Goal: Task Accomplishment & Management: Complete application form

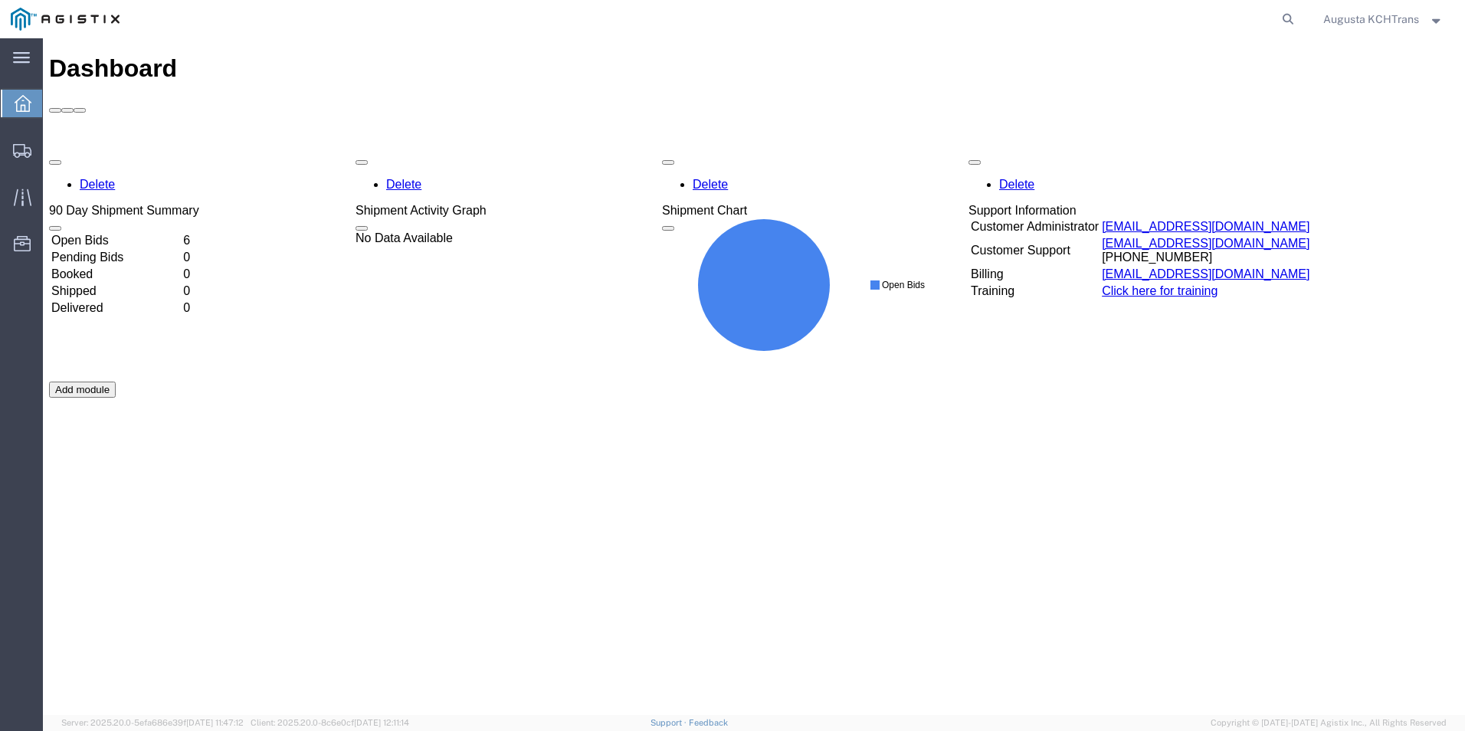
click at [98, 233] on td "Open Bids" at bounding box center [116, 240] width 130 height 15
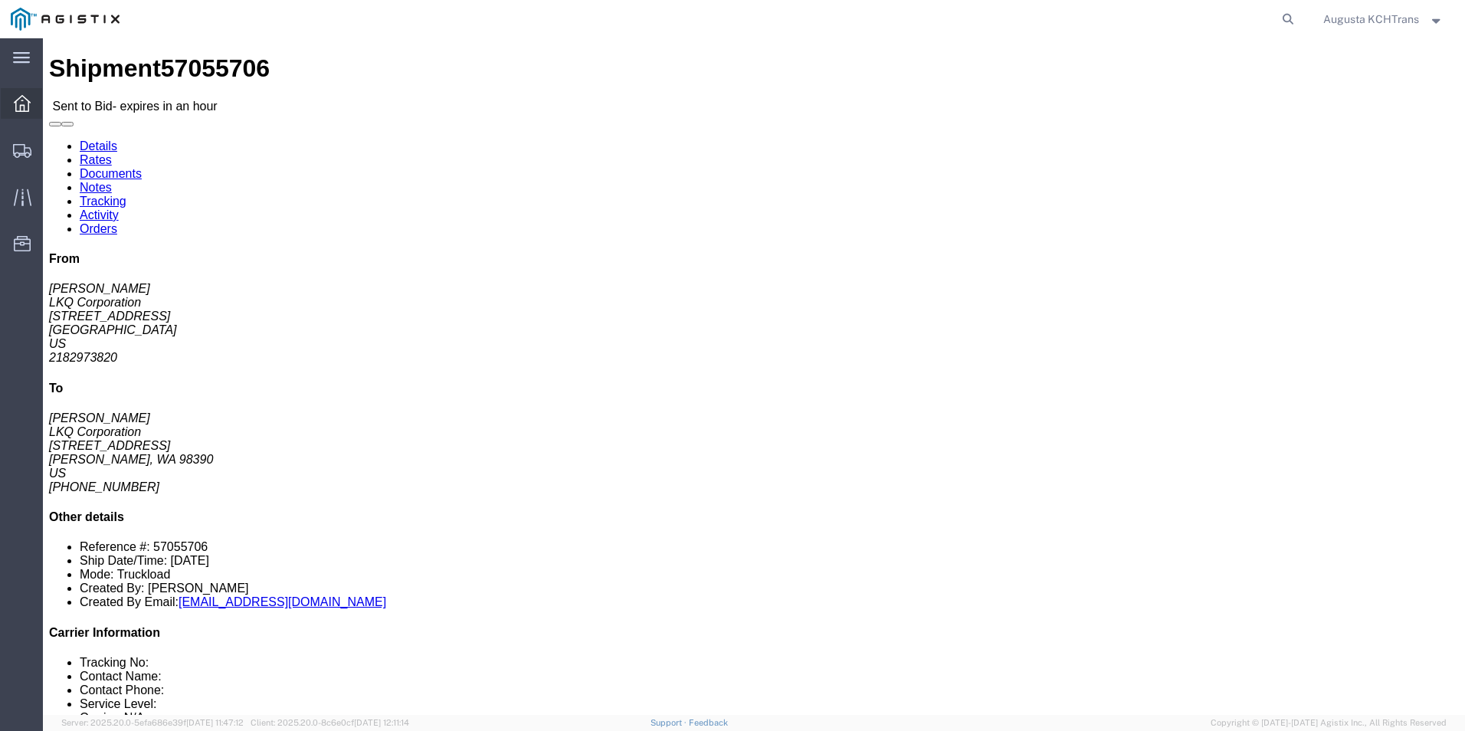
click at [22, 113] on div at bounding box center [22, 103] width 43 height 31
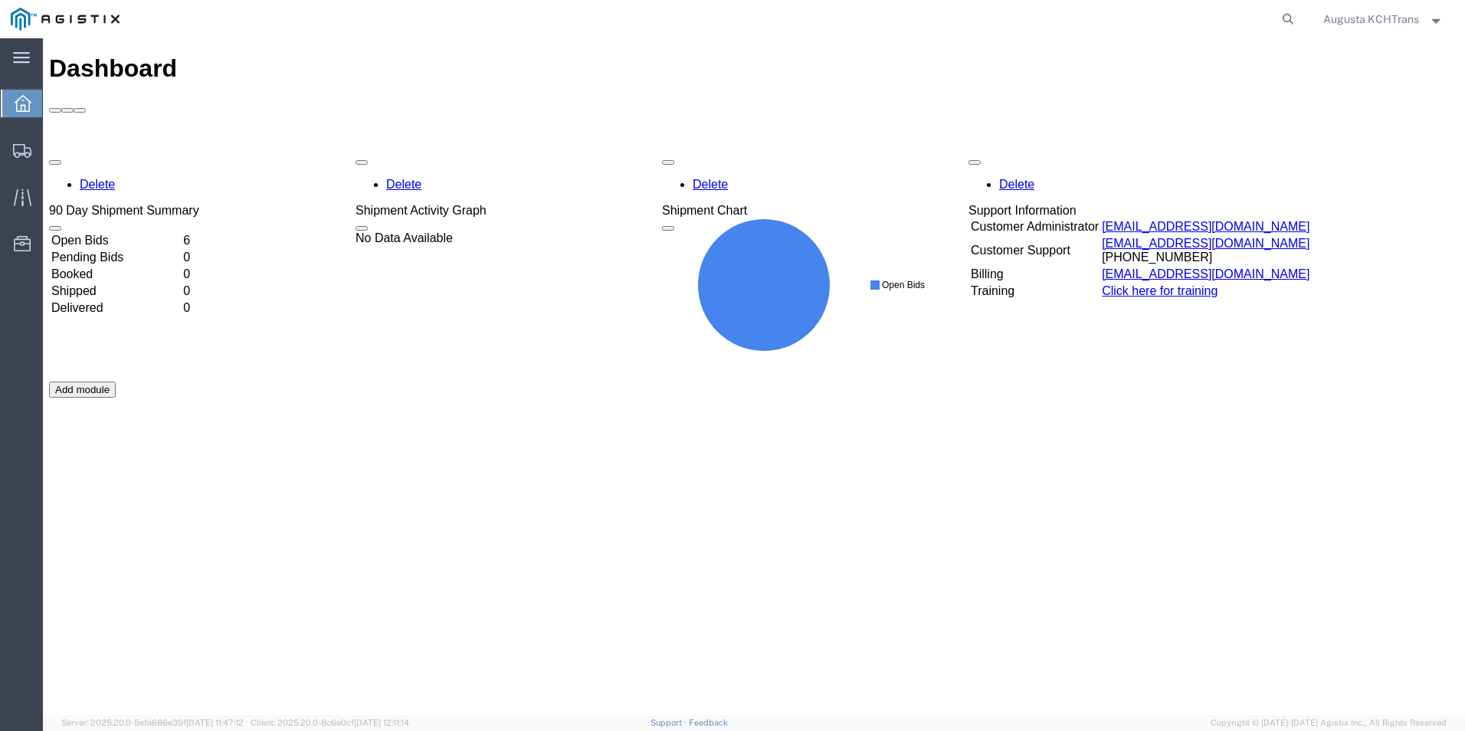
click at [107, 233] on td "Open Bids" at bounding box center [116, 240] width 130 height 15
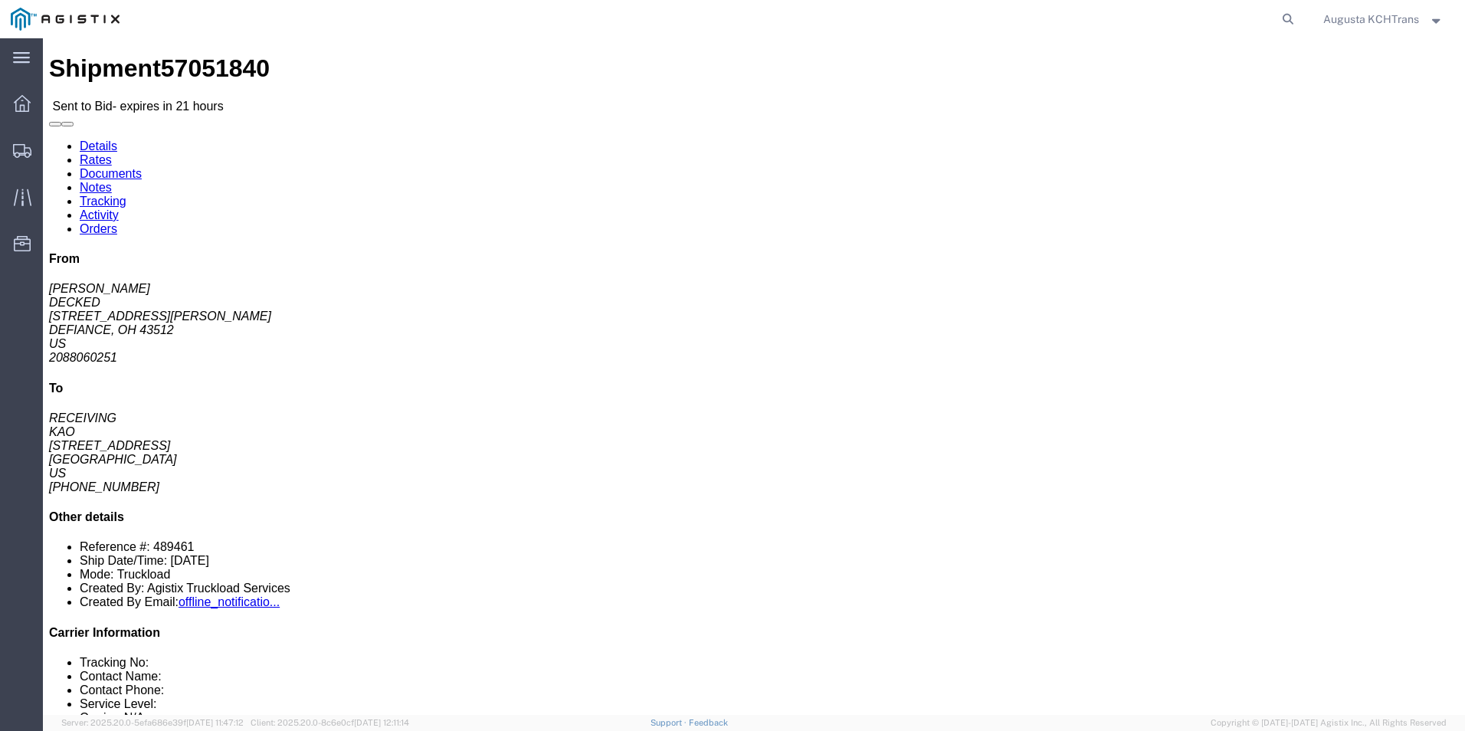
click link "Enter / Modify Bid"
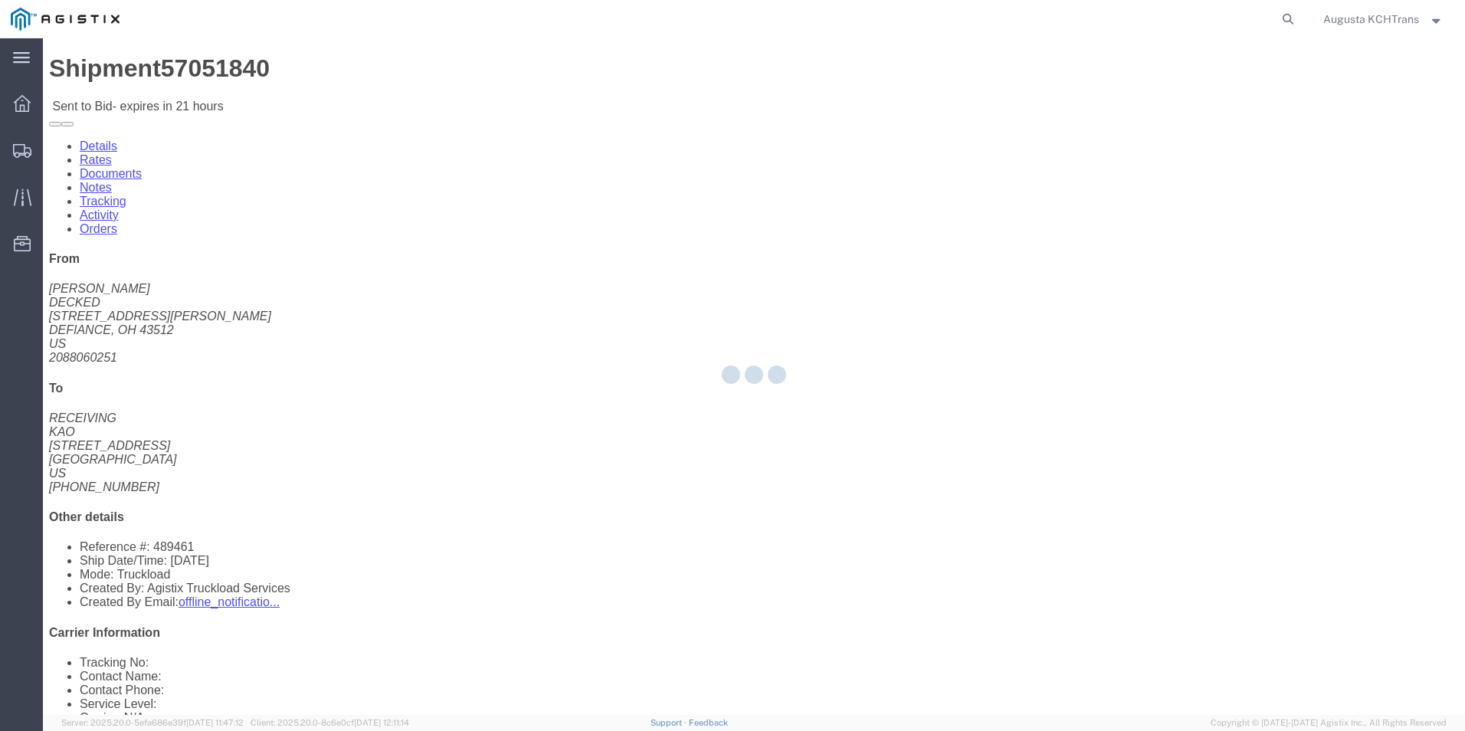
select select "4652"
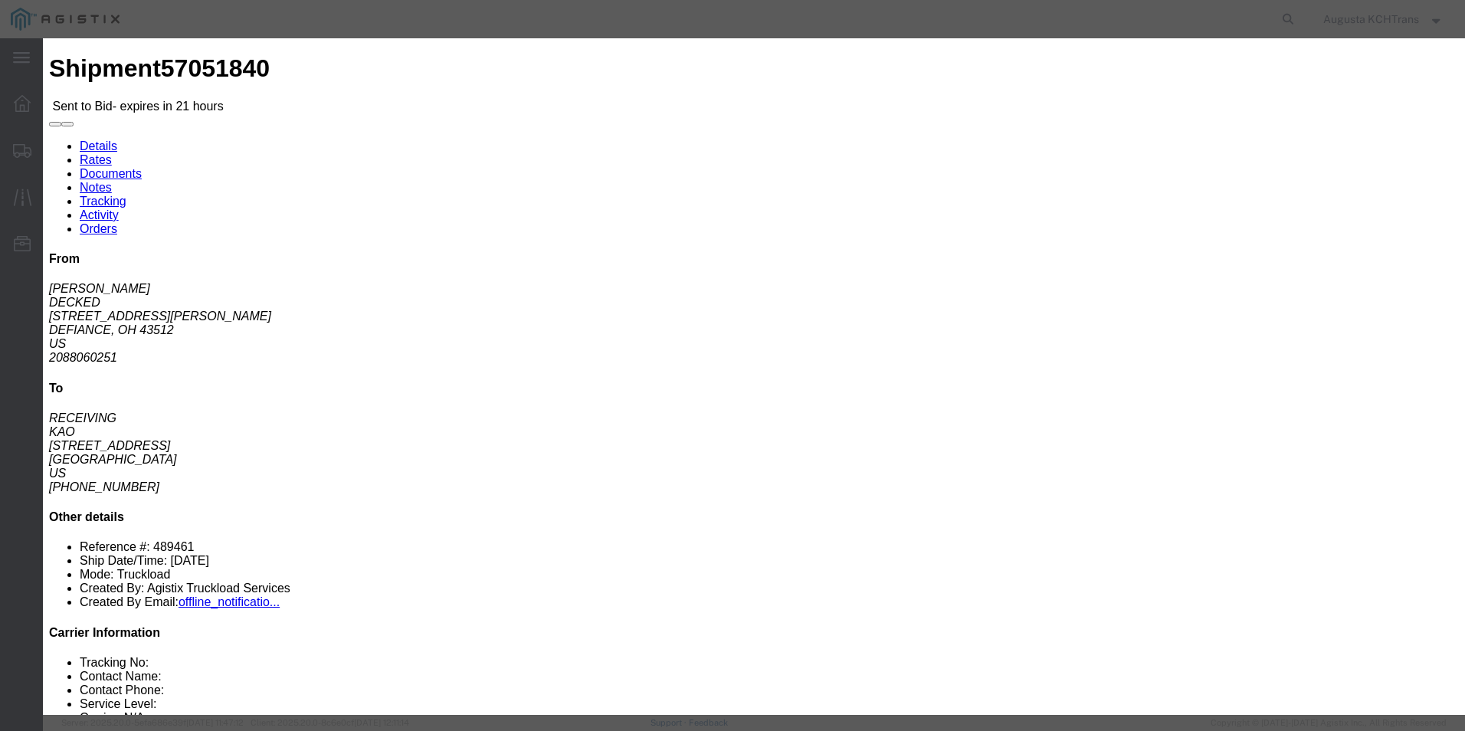
click input "text"
type input "KCH"
type input "1"
type input "1419.77"
click select "Select 3 - 5 Day Rail TL Standard 3 - 5 Day"
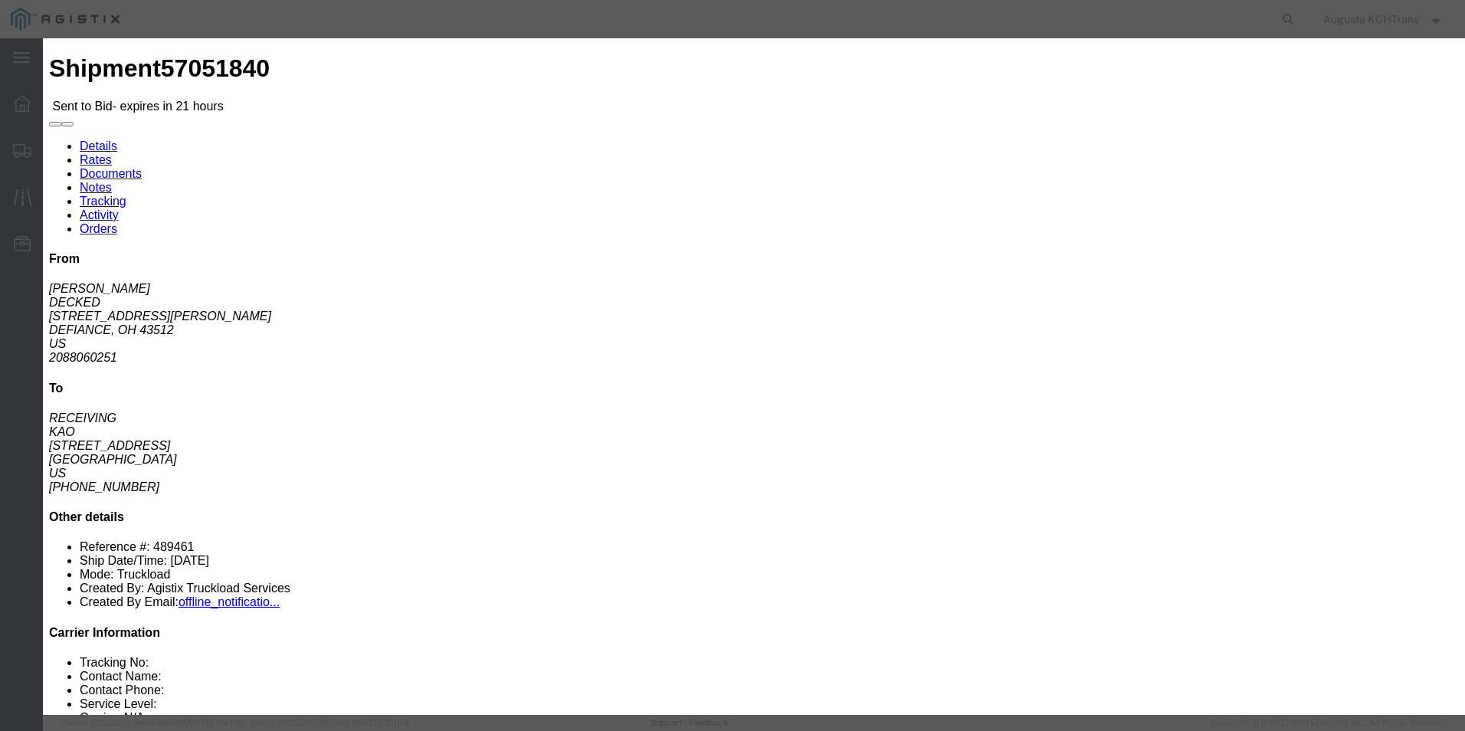
select select "14028"
click select "Select 3 - 5 Day Rail TL Standard 3 - 5 Day"
click select "Select Air Less than Truckload Multi-Leg Ocean Freight Rail Small Parcel Truckl…"
select select "TL"
click select "Select Air Less than Truckload Multi-Leg Ocean Freight Rail Small Parcel Truckl…"
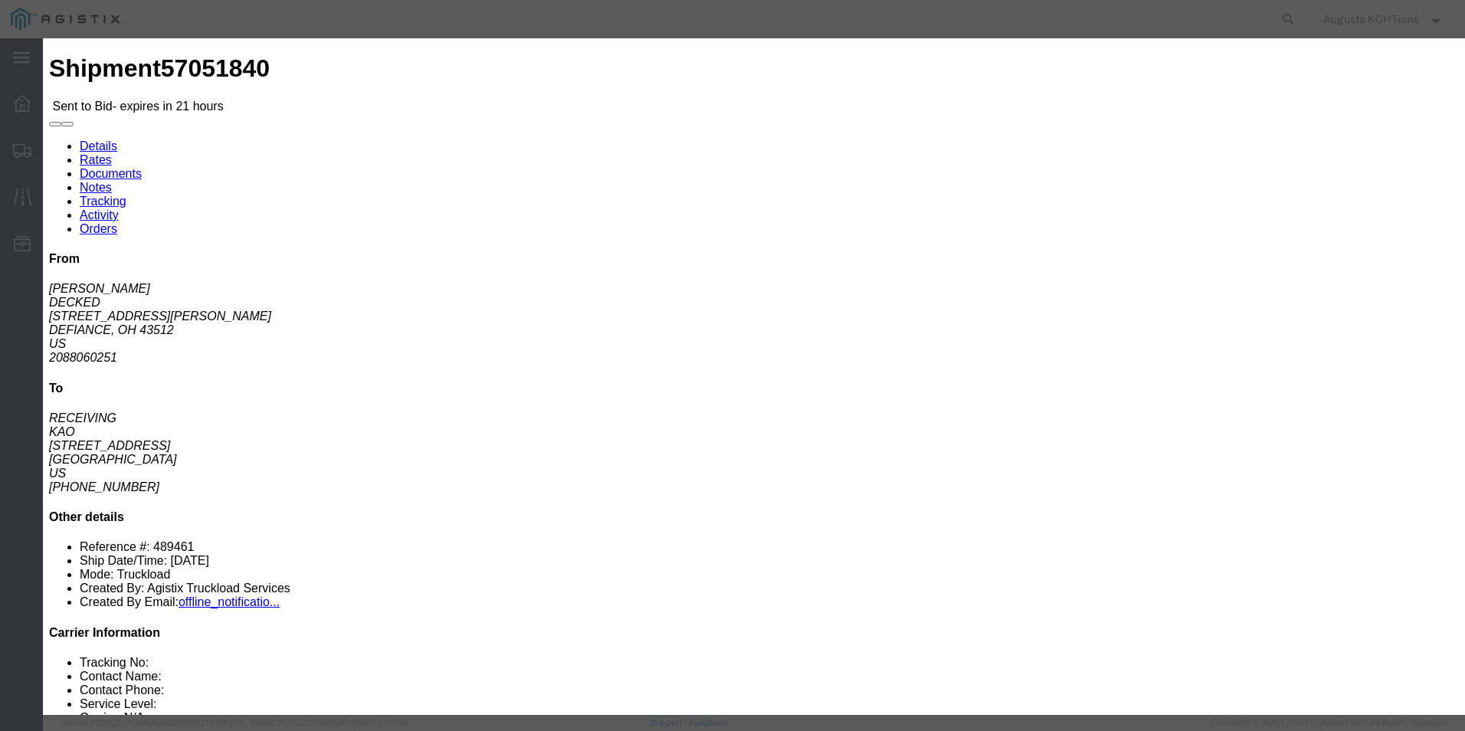
drag, startPoint x: 1024, startPoint y: 310, endPoint x: 957, endPoint y: 290, distance: 70.1
click div "Mode Select Air Less than Truckload Multi-Leg Ocean Freight Rail Small Parcel T…"
type input "2094.77"
click input "2"
type input "3"
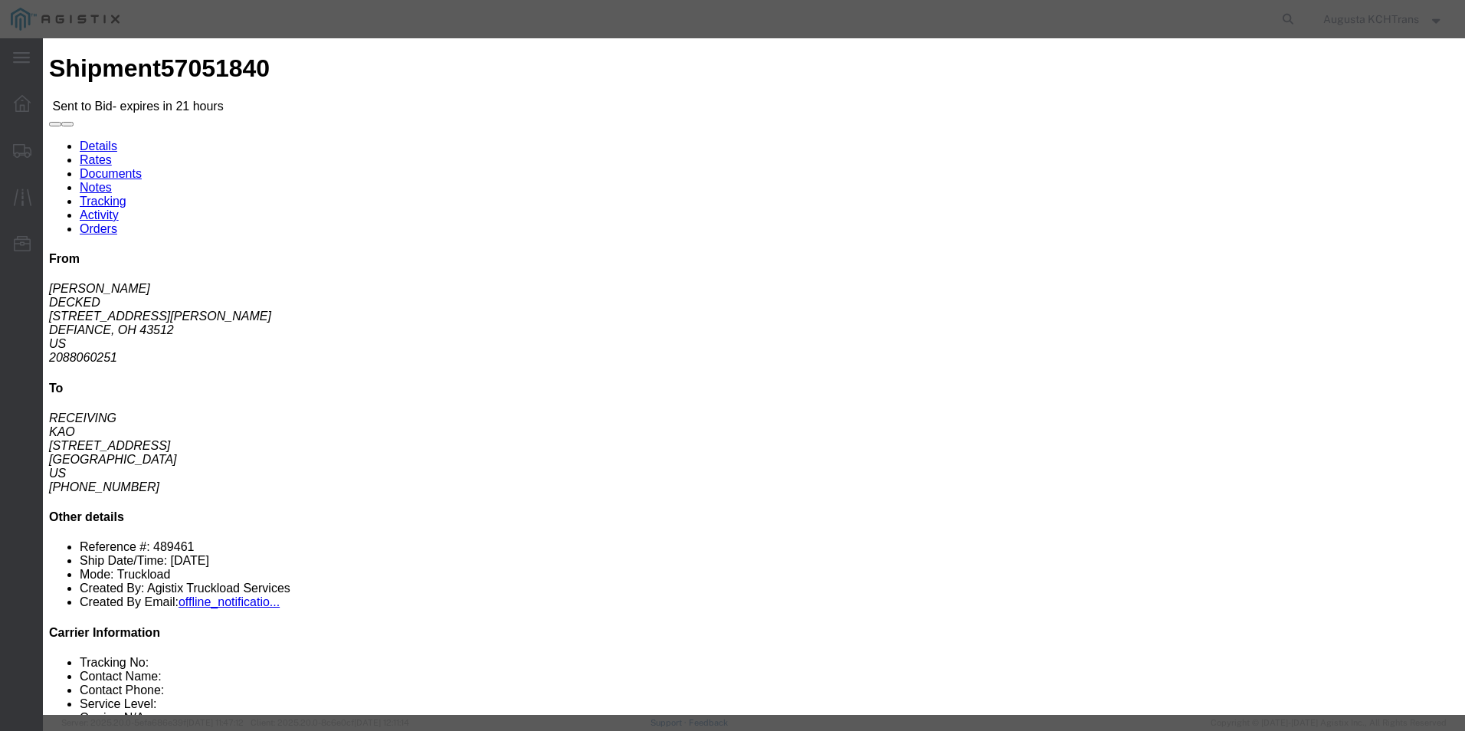
click input "3"
click button "Submit"
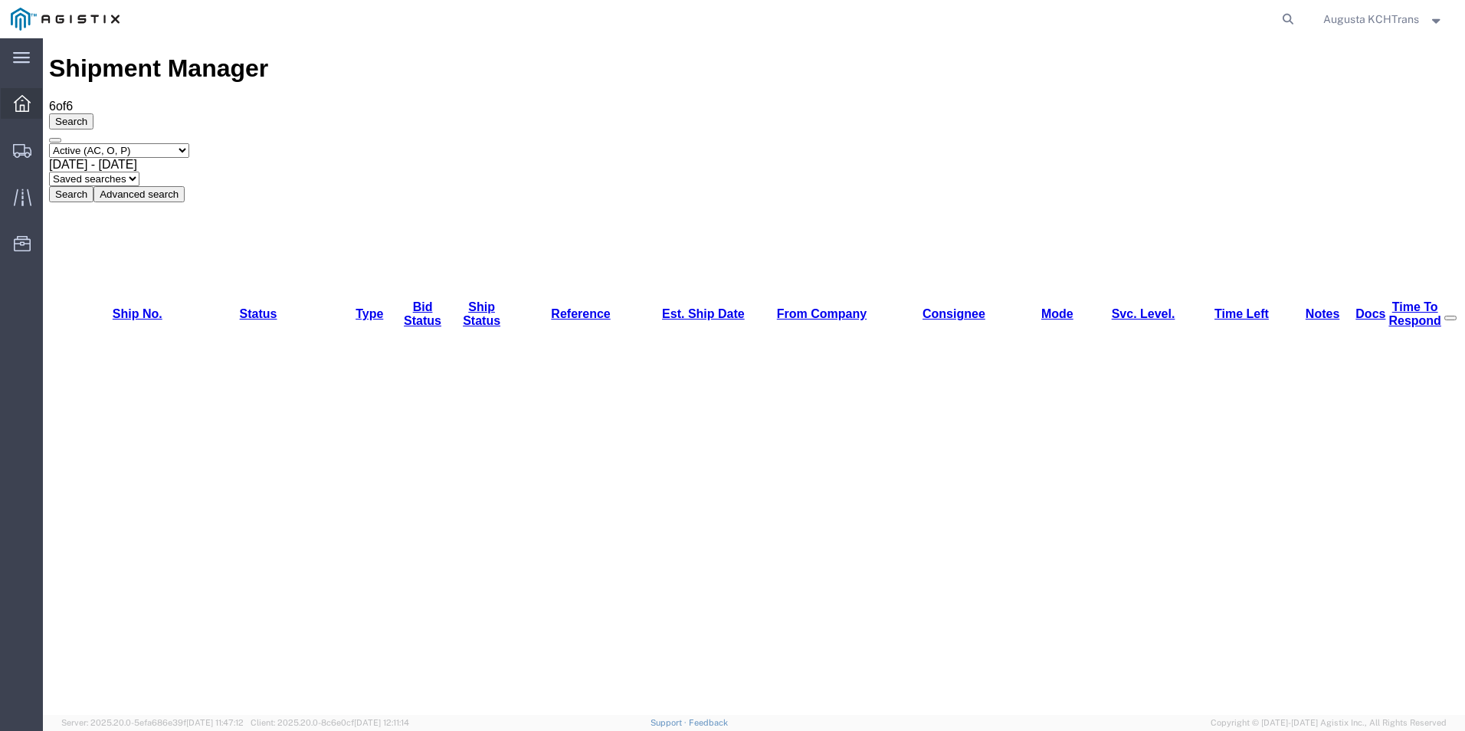
click at [18, 100] on icon at bounding box center [22, 103] width 17 height 17
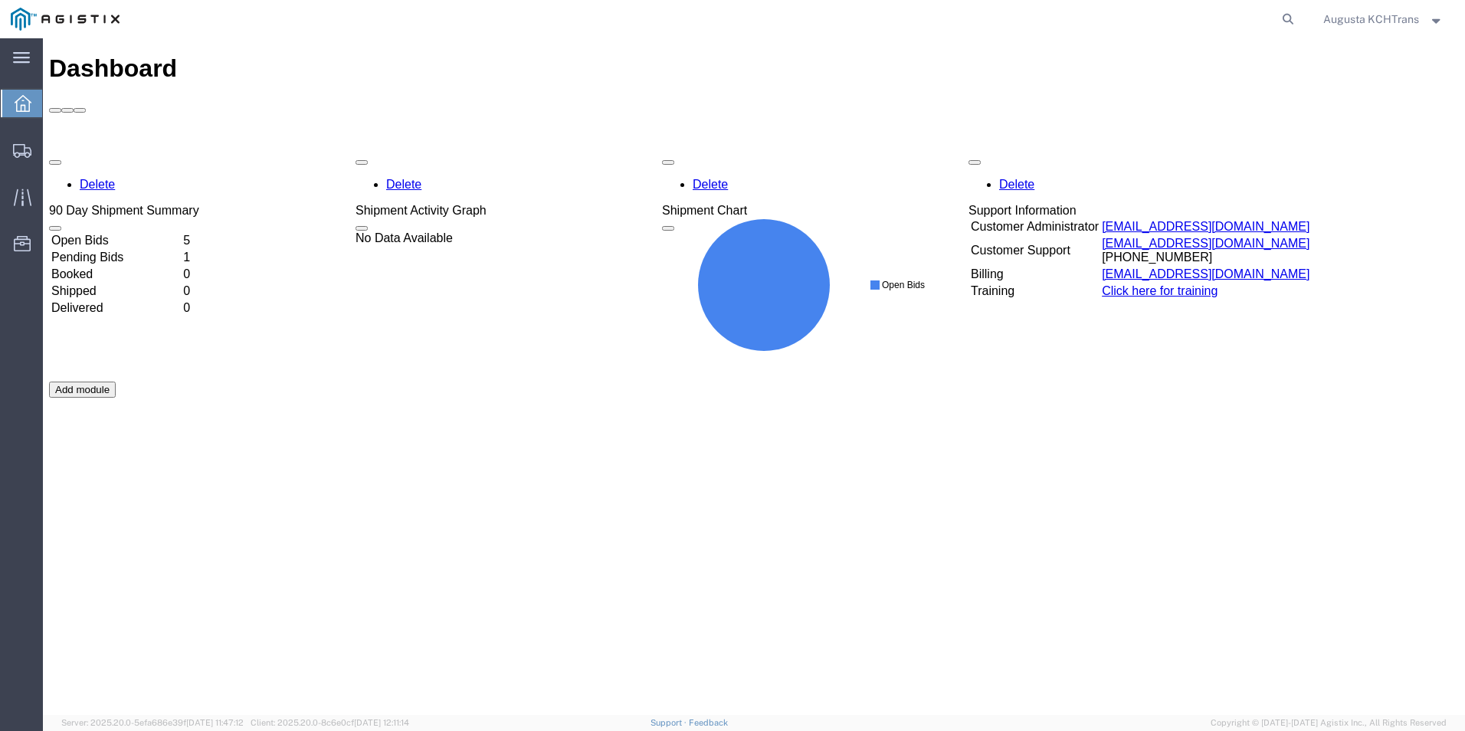
click at [137, 162] on div "Delete 90 Day Shipment Summary Open Bids 5 Pending Bids 1 Booked 0 Shipped 0 De…" at bounding box center [754, 382] width 1410 height 460
click at [135, 162] on div "Delete 90 Day Shipment Summary Open Bids 5 Pending Bids 1 Booked 0 Shipped 0 De…" at bounding box center [754, 382] width 1410 height 460
click at [135, 250] on td "Pending Bids" at bounding box center [116, 257] width 130 height 15
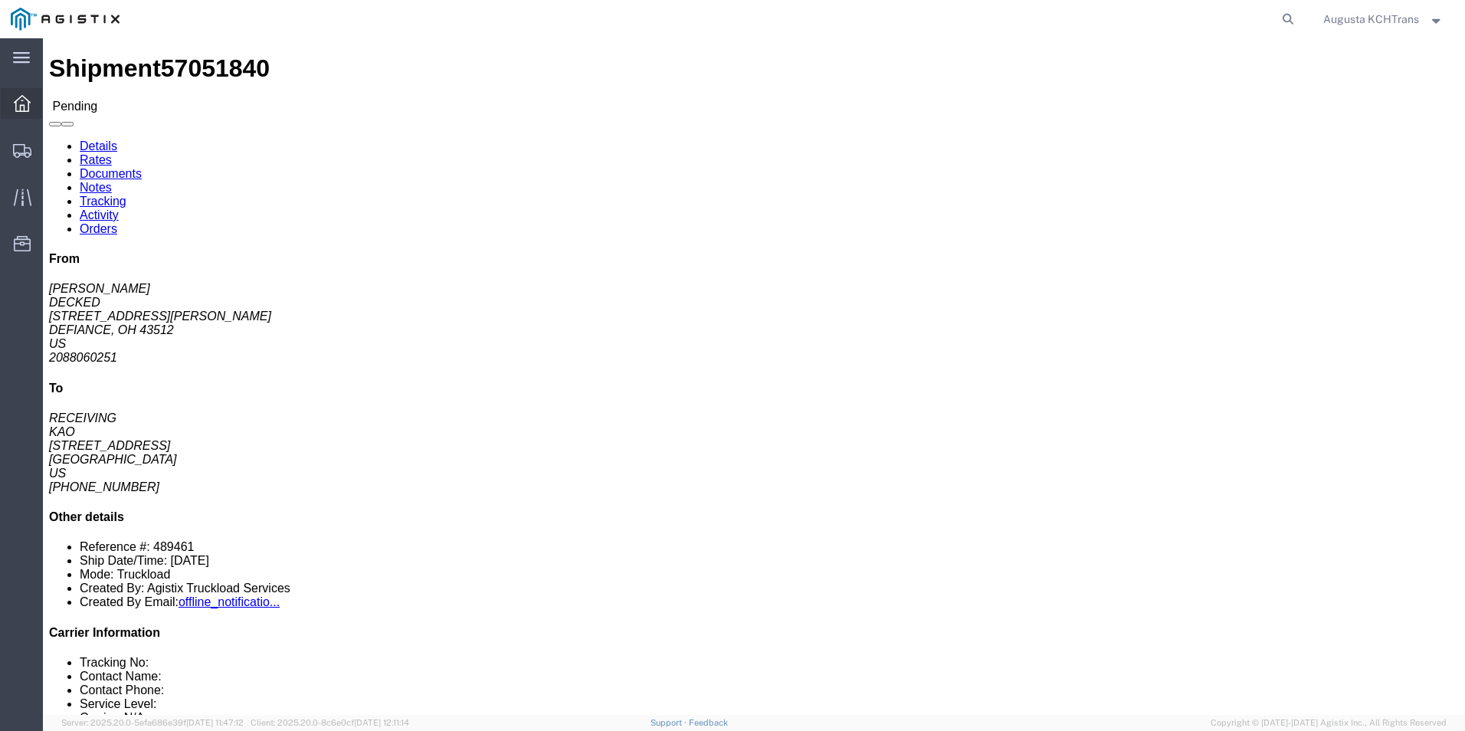
click at [31, 96] on div at bounding box center [22, 103] width 43 height 31
